Goal: Information Seeking & Learning: Learn about a topic

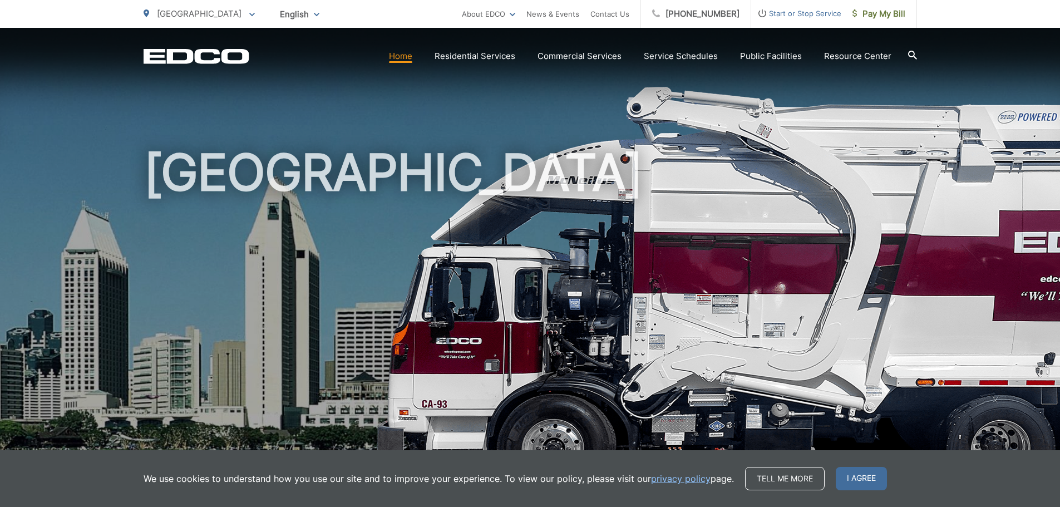
click at [194, 18] on span "San Diego" at bounding box center [199, 13] width 85 height 11
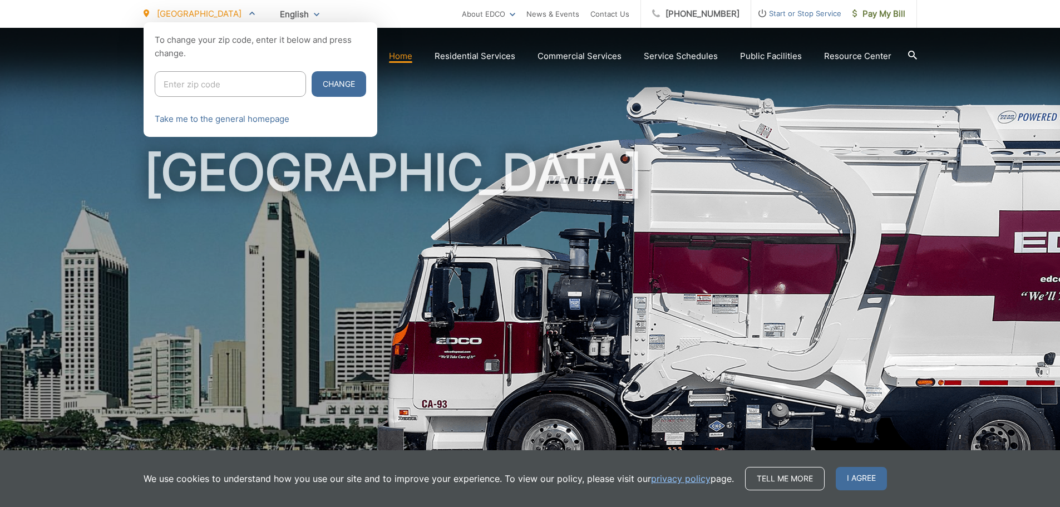
click at [208, 79] on input "Enter zip code" at bounding box center [230, 84] width 151 height 26
type input "92020"
click at [312, 71] on button "Change" at bounding box center [339, 84] width 55 height 26
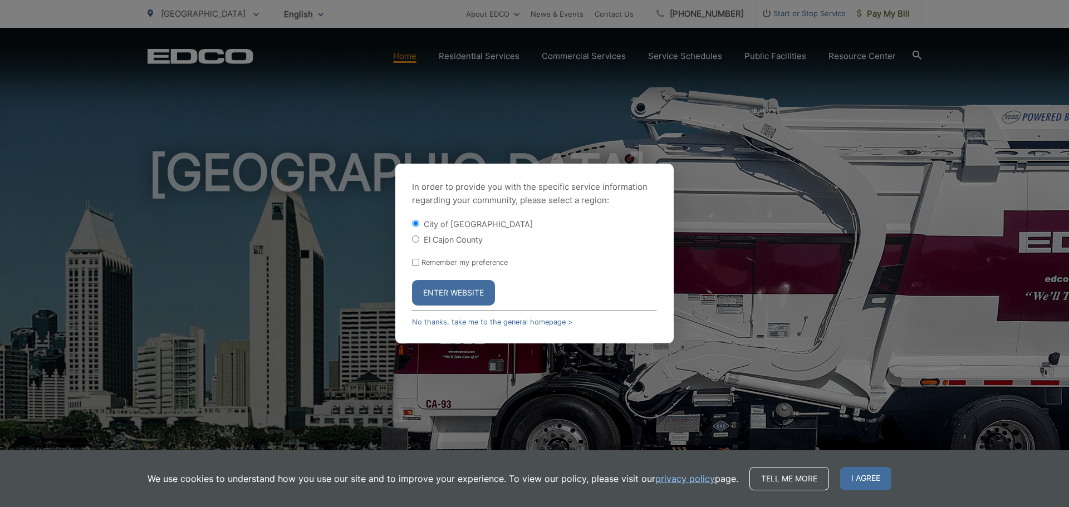
click at [456, 294] on button "Enter Website" at bounding box center [453, 293] width 83 height 26
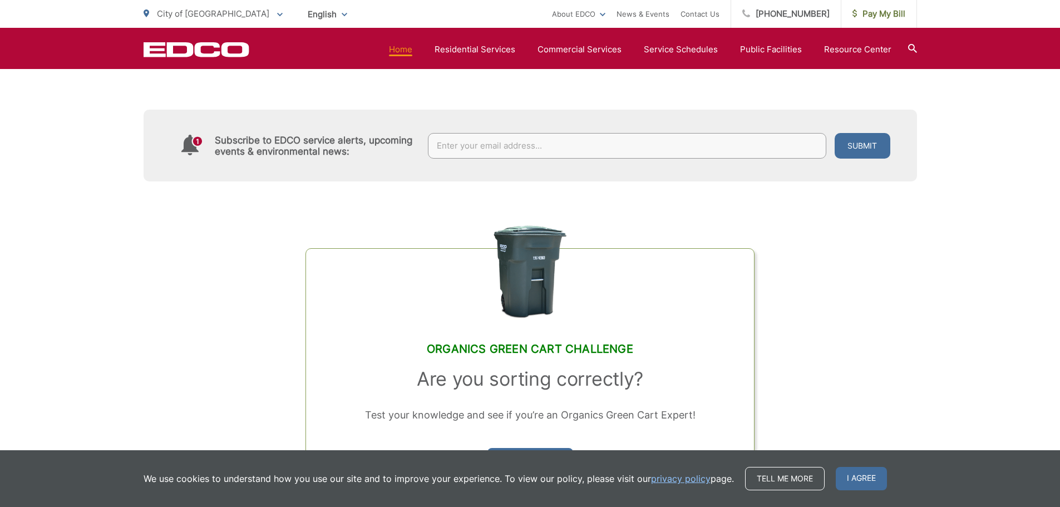
scroll to position [946, 0]
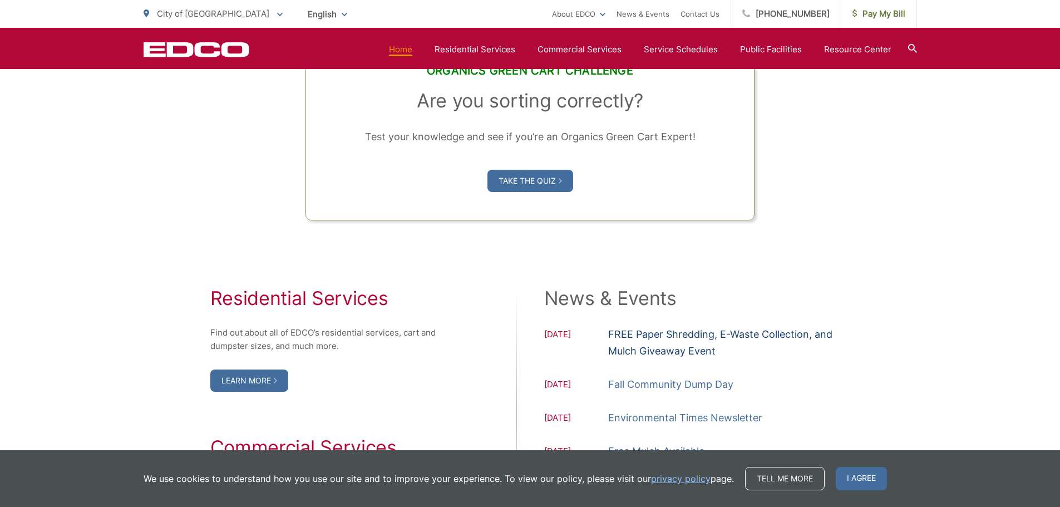
click at [660, 339] on link "FREE Paper Shredding, E-Waste Collection, and Mulch Giveaway Event" at bounding box center [729, 342] width 242 height 33
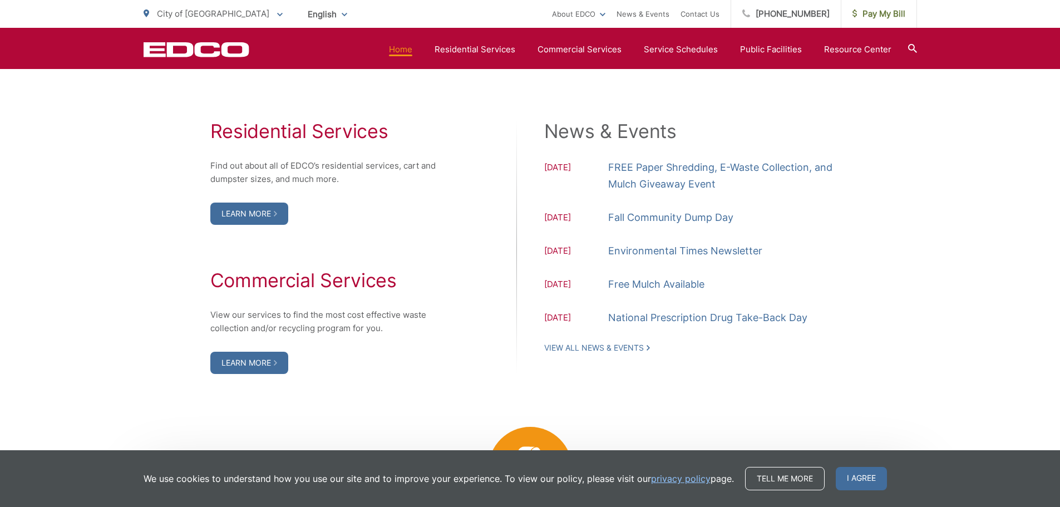
scroll to position [779, 0]
